Goal: Information Seeking & Learning: Find specific page/section

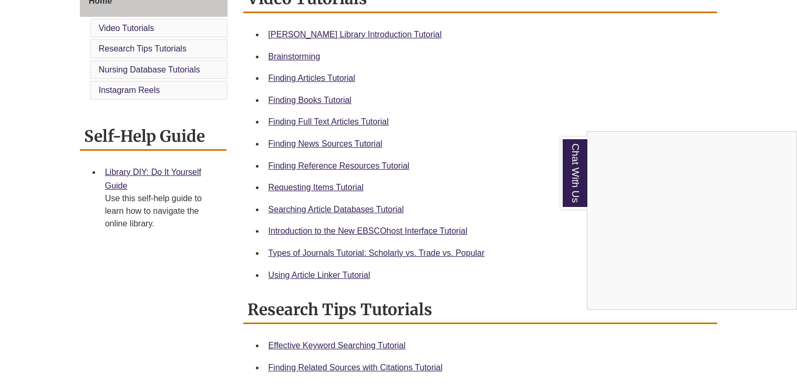
scroll to position [309, 0]
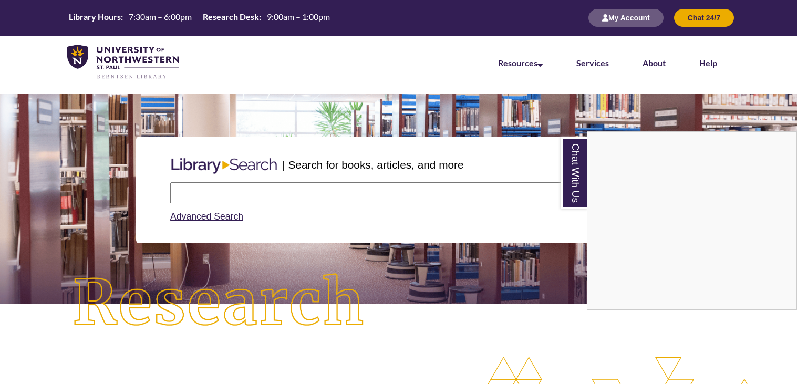
click at [264, 193] on div "Chat With Us" at bounding box center [398, 192] width 797 height 384
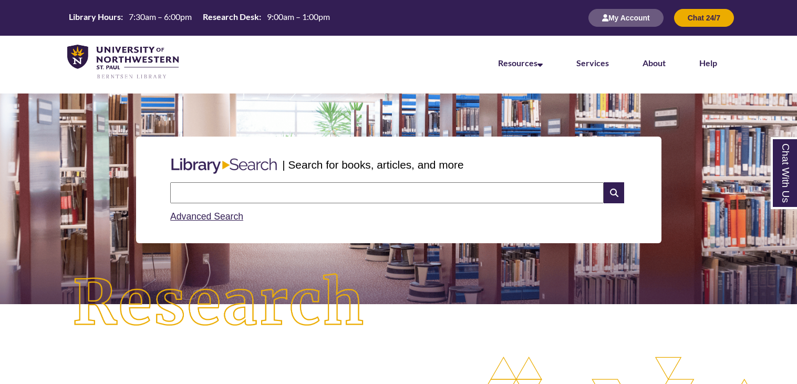
click at [264, 193] on input "text" at bounding box center [386, 192] width 433 height 21
type input "**********"
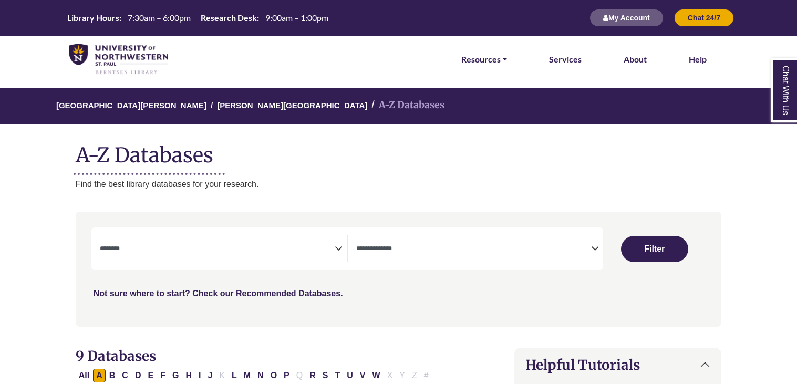
select select "Database Subject Filter"
select select "Database Types Filter"
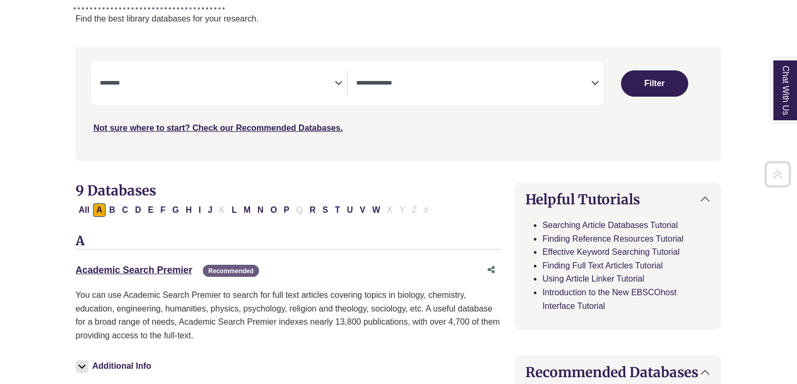
scroll to position [167, 0]
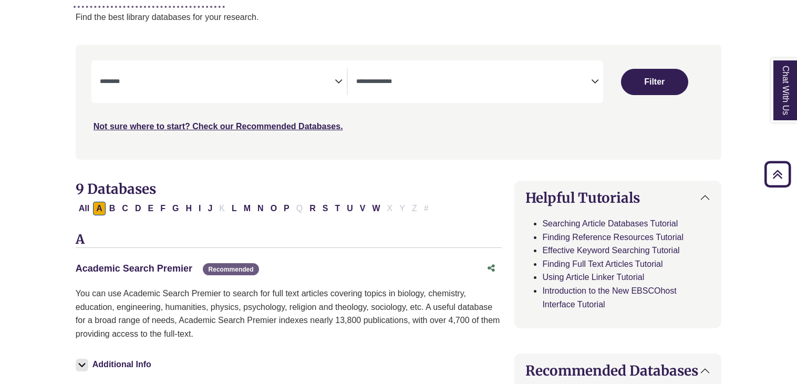
click at [111, 267] on link "Academic Search Premier This link opens in a new window" at bounding box center [134, 268] width 117 height 11
